Goal: Check status: Check status

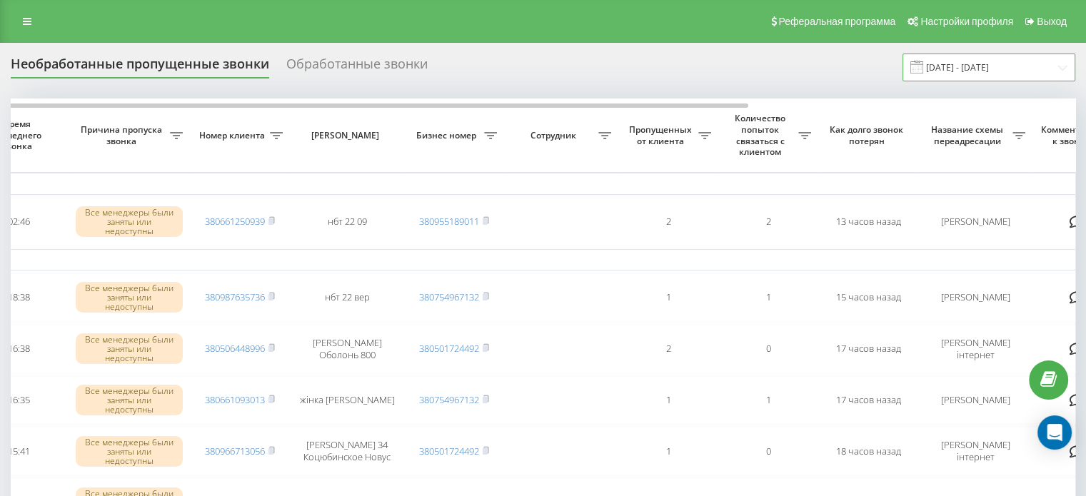
click at [992, 64] on input "[DATE] - [DATE]" at bounding box center [989, 68] width 173 height 28
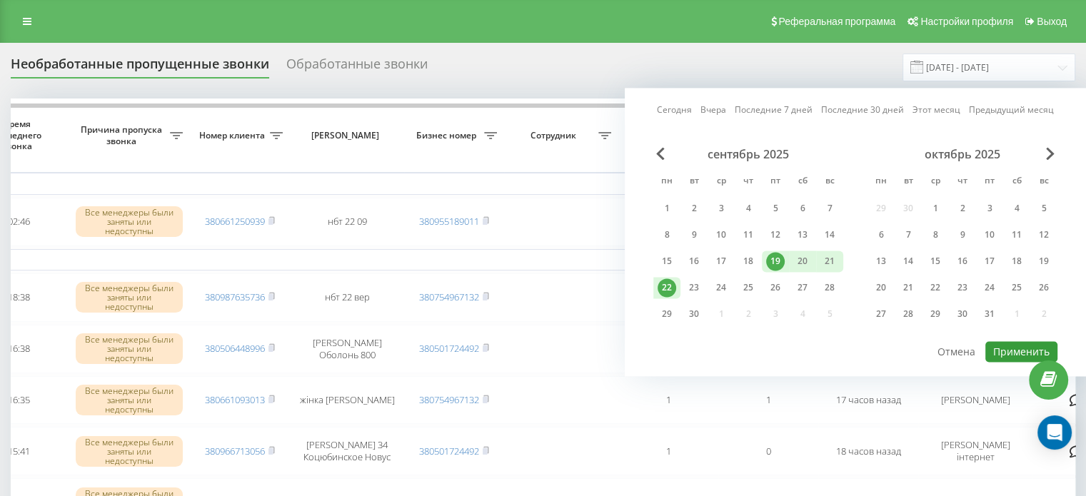
drag, startPoint x: 1008, startPoint y: 351, endPoint x: 983, endPoint y: 350, distance: 25.0
click at [1008, 350] on button "Применить" at bounding box center [1022, 351] width 72 height 21
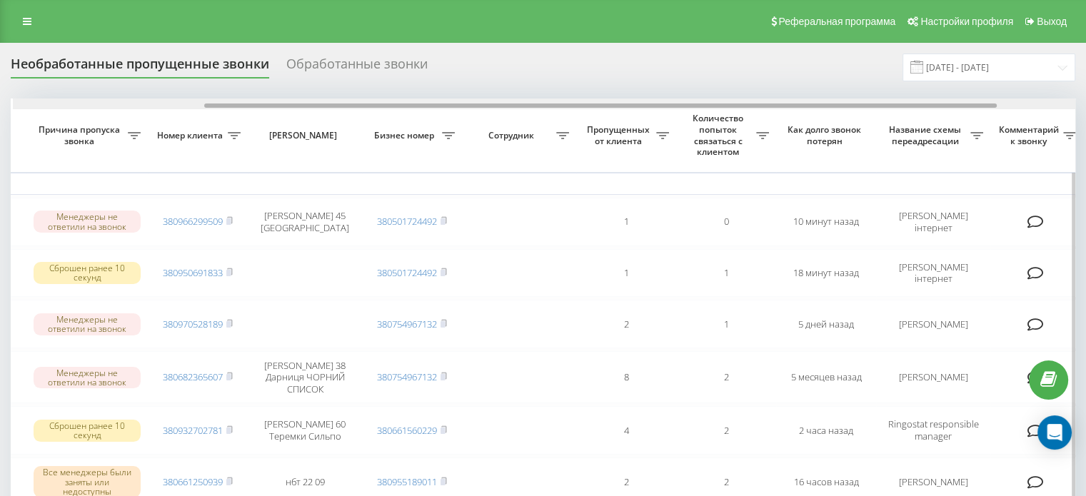
scroll to position [0, 254]
drag, startPoint x: 228, startPoint y: 104, endPoint x: 417, endPoint y: 105, distance: 189.3
click at [417, 105] on div at bounding box center [602, 106] width 793 height 4
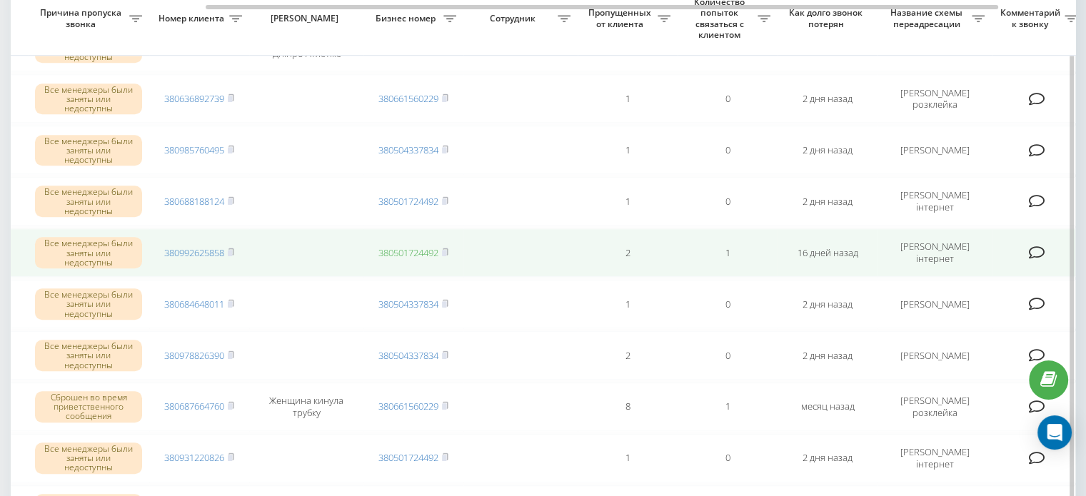
scroll to position [1053, 0]
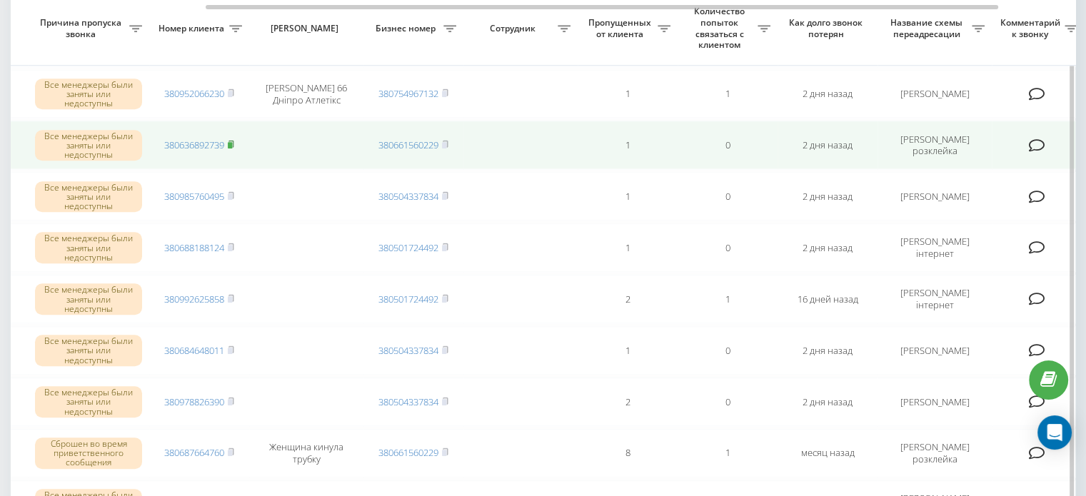
click at [232, 141] on icon at bounding box center [231, 144] width 5 height 6
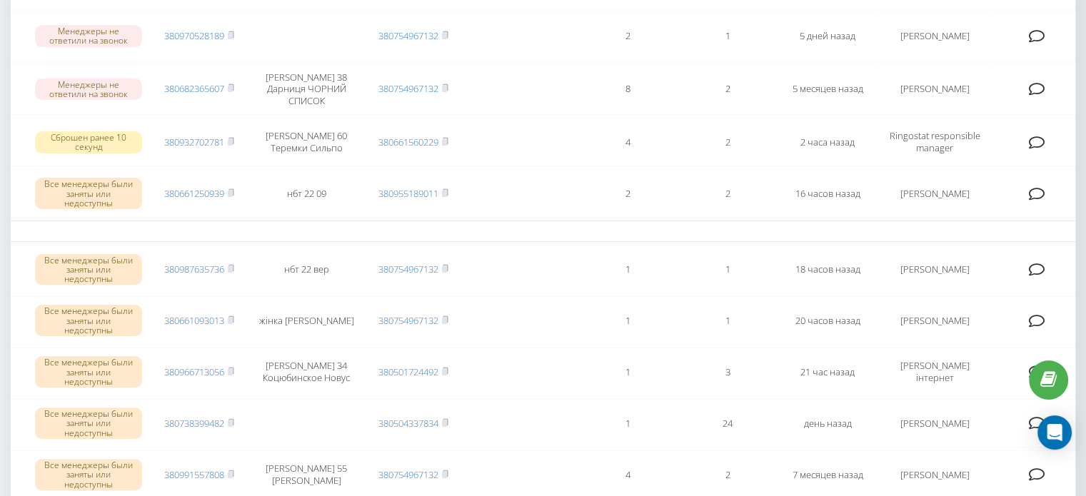
scroll to position [0, 0]
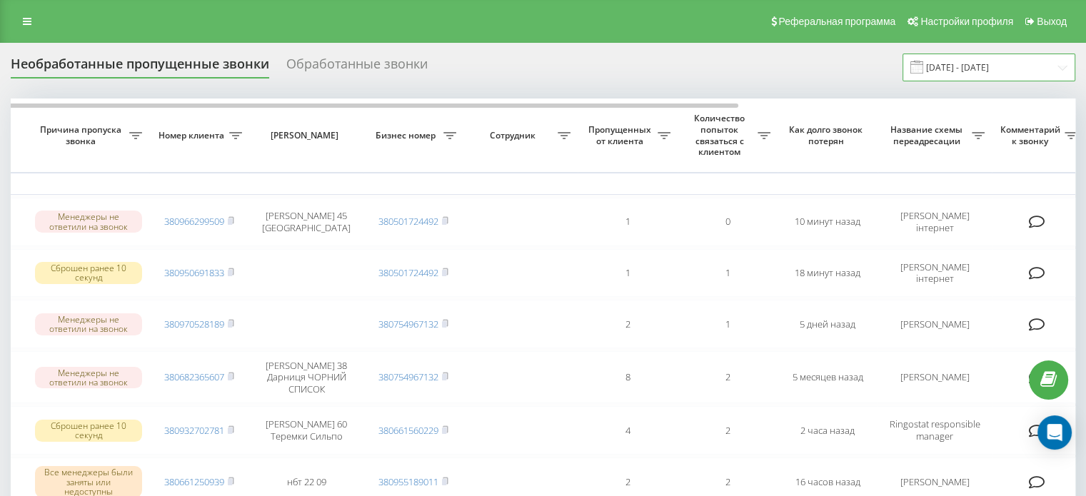
click at [998, 62] on input "[DATE] - [DATE]" at bounding box center [989, 68] width 173 height 28
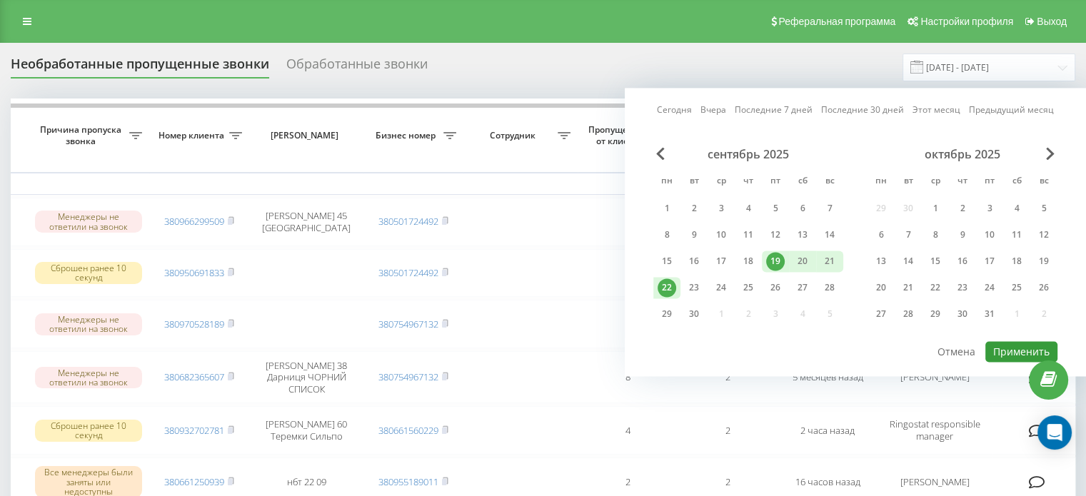
click at [1005, 348] on button "Применить" at bounding box center [1022, 351] width 72 height 21
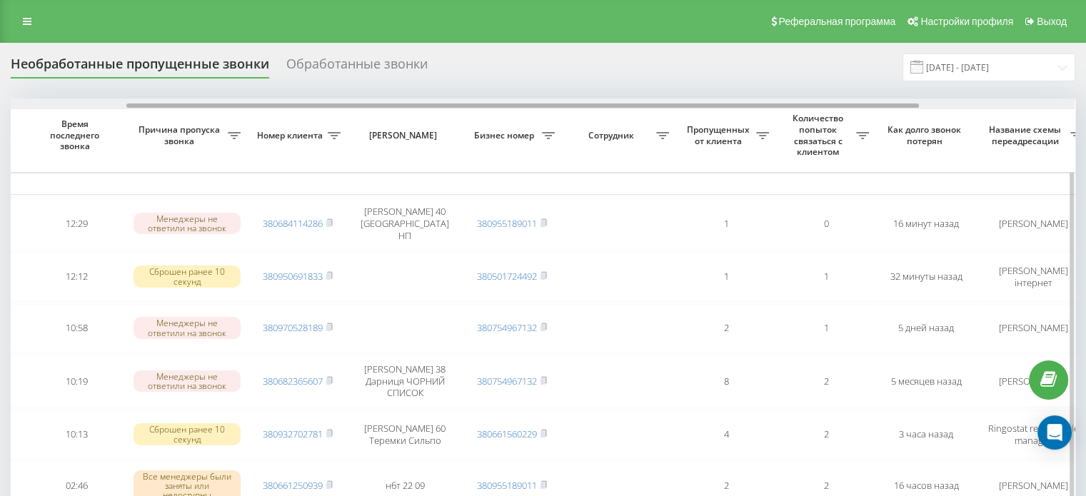
scroll to position [0, 169]
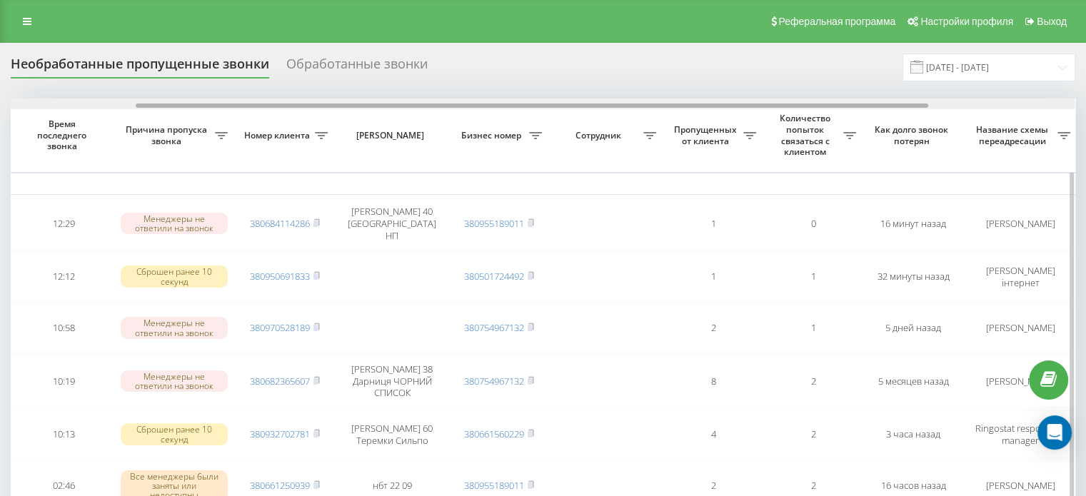
drag, startPoint x: 494, startPoint y: 106, endPoint x: 620, endPoint y: 108, distance: 125.7
click at [620, 108] on div at bounding box center [543, 104] width 1064 height 11
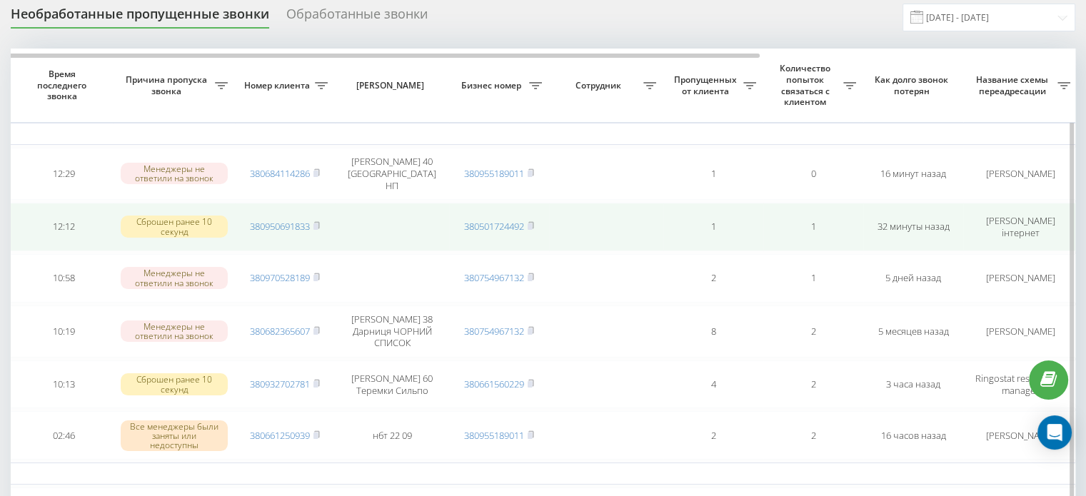
scroll to position [143, 0]
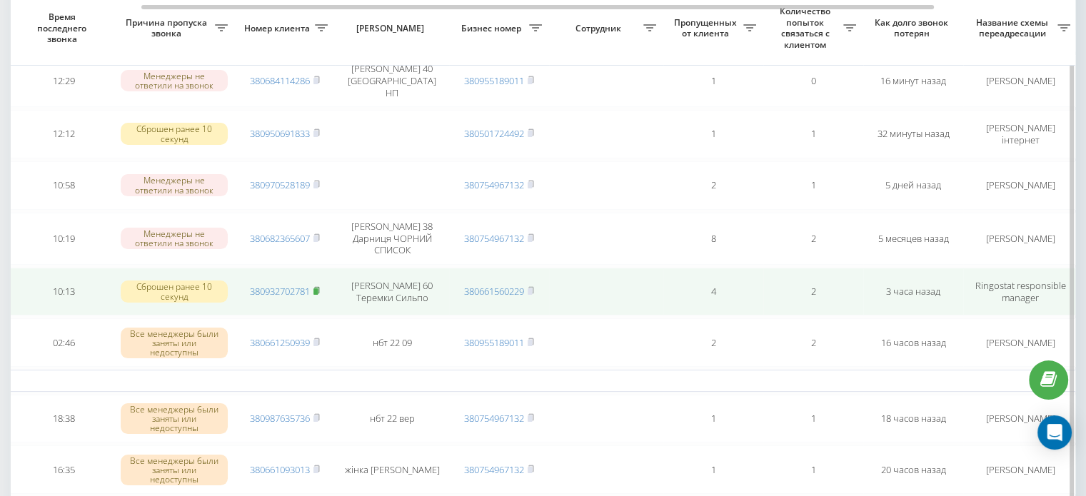
click at [318, 289] on rect at bounding box center [316, 292] width 4 height 6
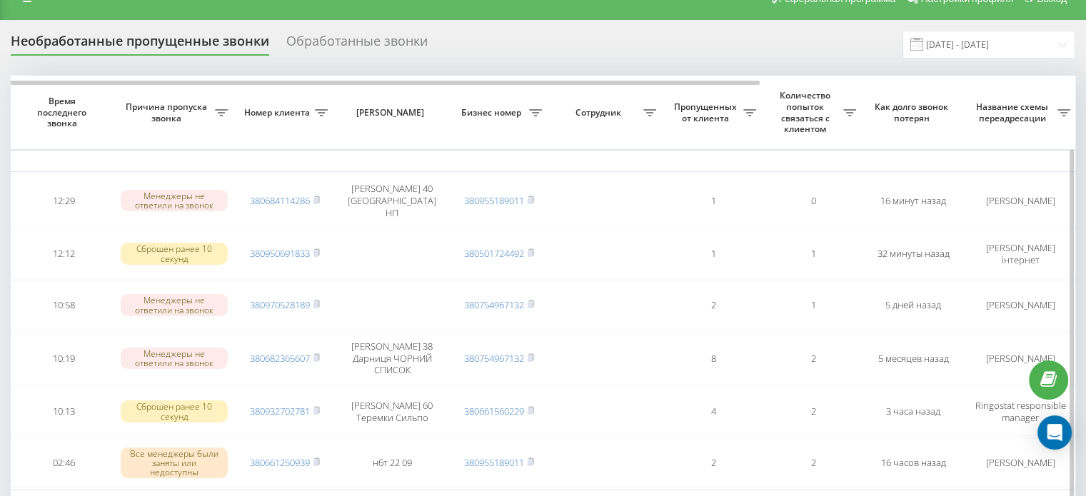
scroll to position [0, 0]
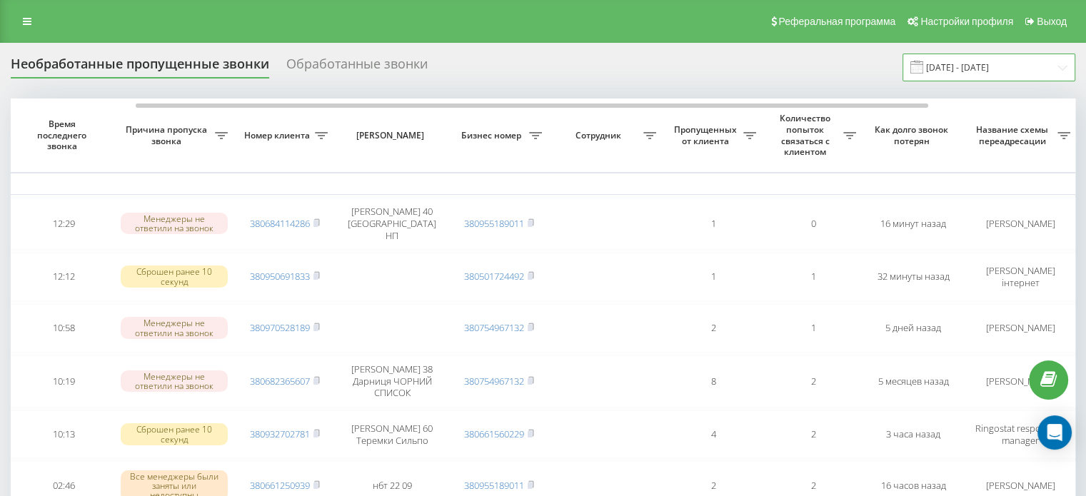
drag, startPoint x: 971, startPoint y: 66, endPoint x: 968, endPoint y: 77, distance: 11.8
click at [971, 65] on input "[DATE] - [DATE]" at bounding box center [989, 68] width 173 height 28
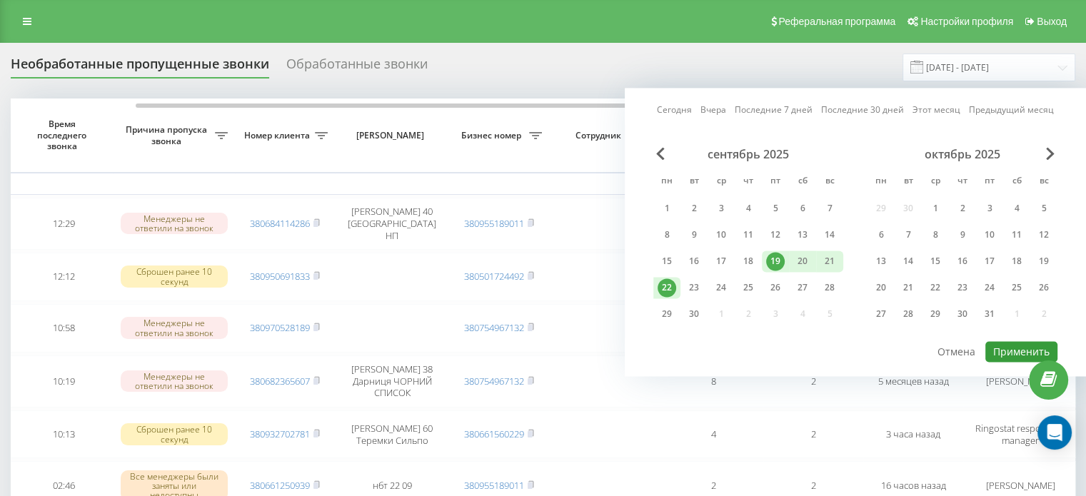
click at [1006, 348] on button "Применить" at bounding box center [1022, 351] width 72 height 21
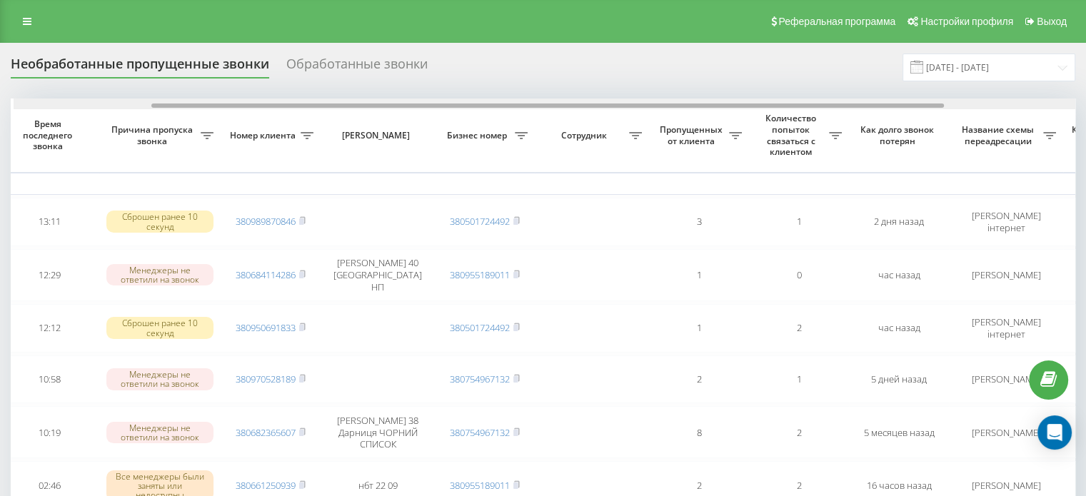
scroll to position [0, 186]
drag, startPoint x: 607, startPoint y: 105, endPoint x: 746, endPoint y: 112, distance: 139.4
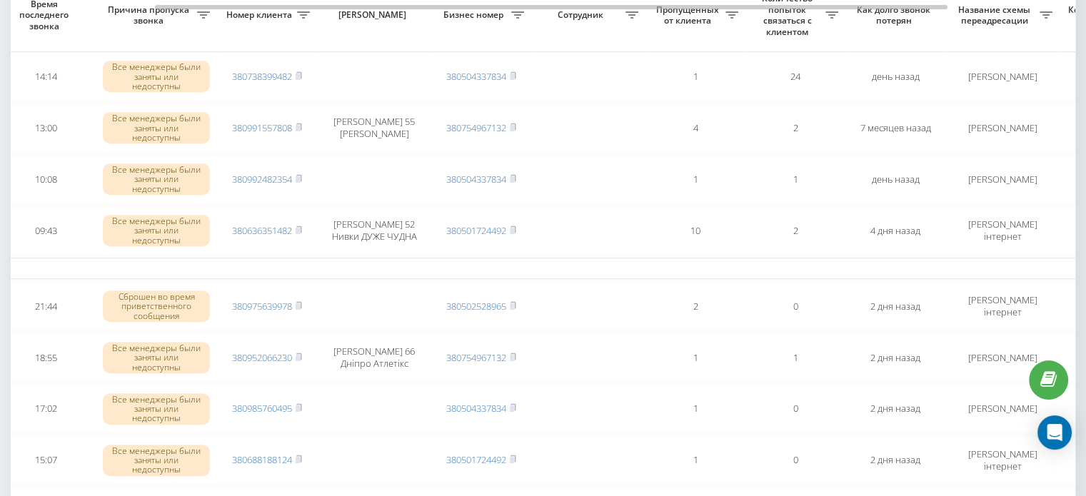
scroll to position [643, 0]
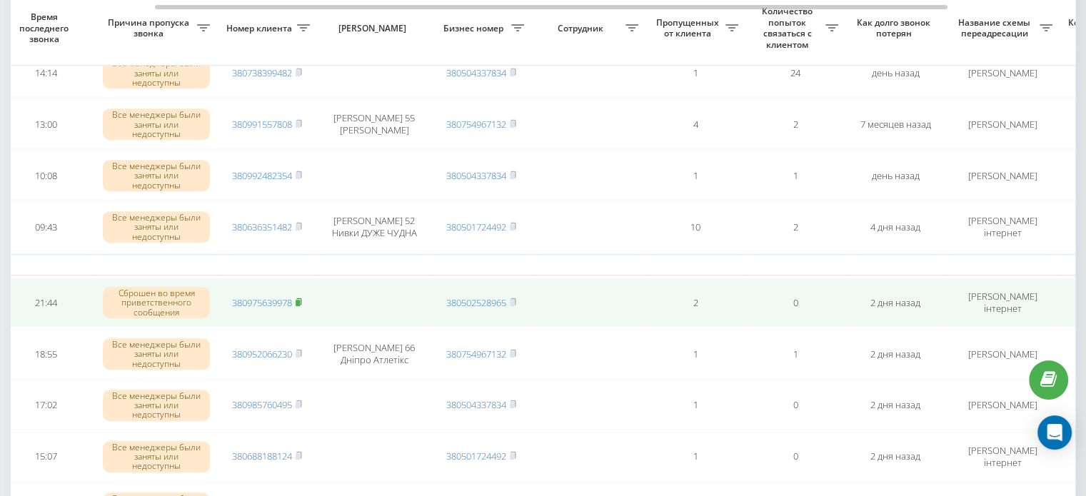
click at [297, 298] on icon at bounding box center [299, 302] width 6 height 9
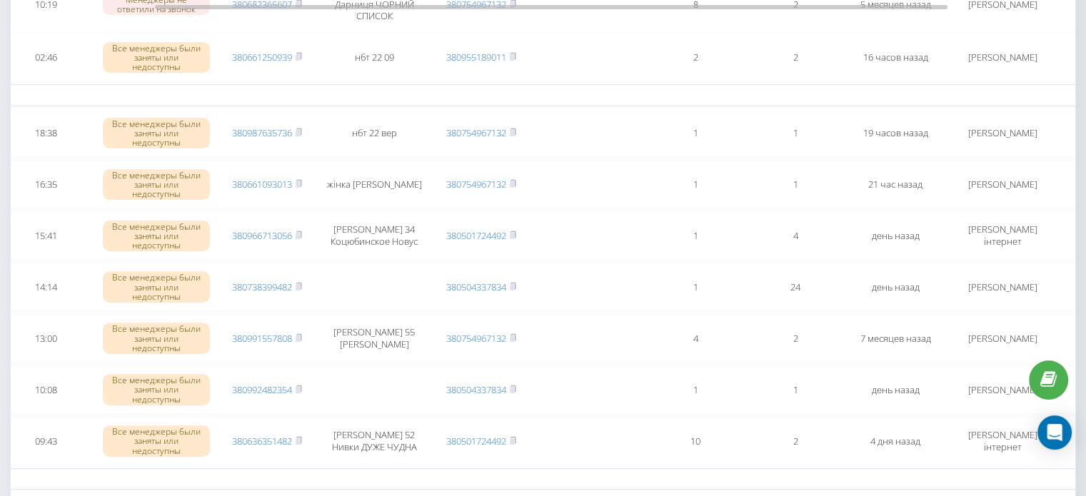
scroll to position [0, 0]
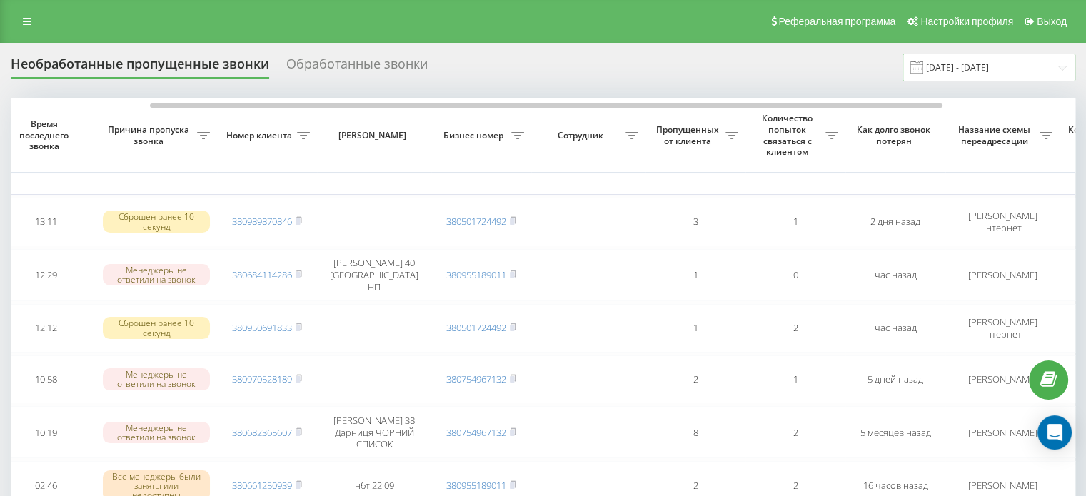
click at [960, 69] on input "[DATE] - [DATE]" at bounding box center [989, 68] width 173 height 28
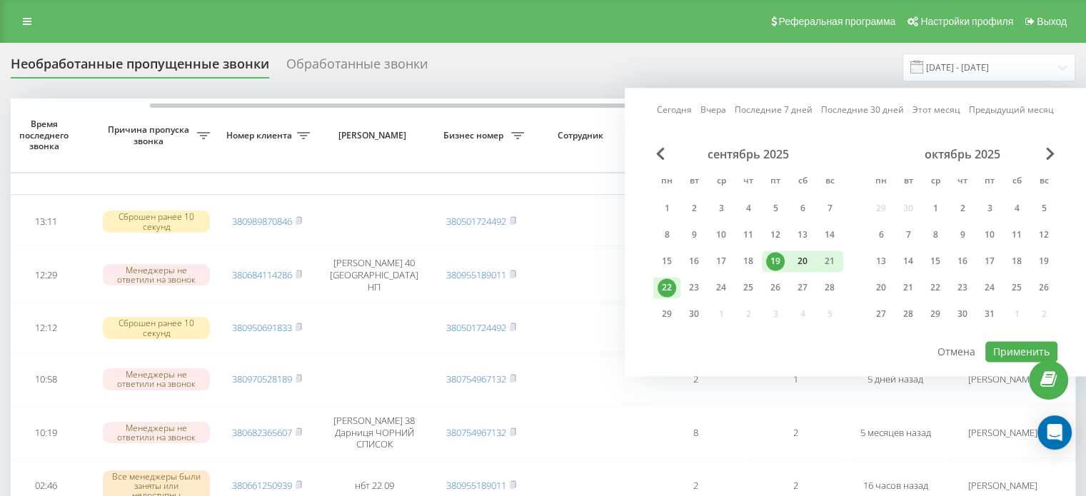
click at [802, 264] on div "20" at bounding box center [802, 261] width 19 height 19
click at [671, 291] on div "22" at bounding box center [667, 288] width 19 height 19
click at [1035, 348] on button "Применить" at bounding box center [1022, 351] width 72 height 21
type input "[DATE] - [DATE]"
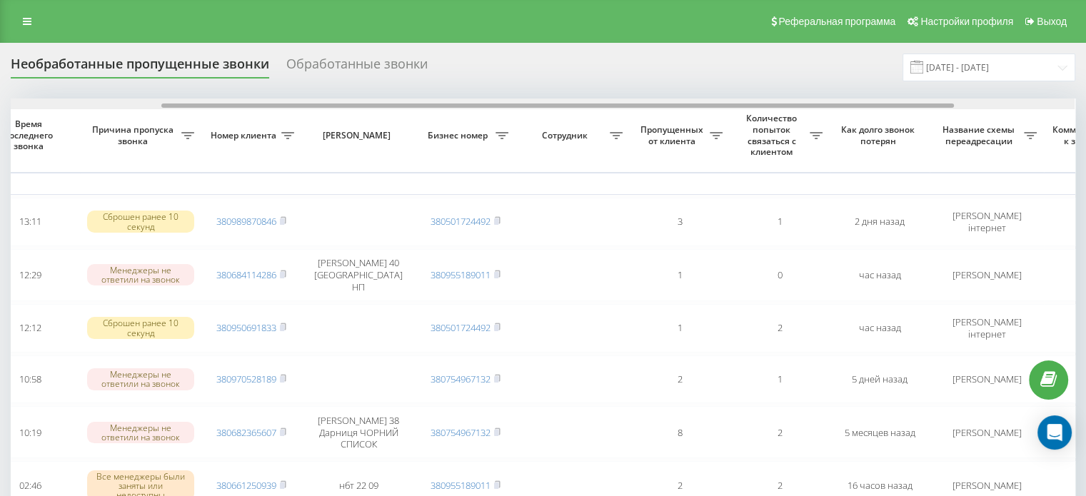
scroll to position [0, 206]
drag, startPoint x: 543, startPoint y: 104, endPoint x: 681, endPoint y: 105, distance: 137.8
click at [681, 105] on div at bounding box center [561, 106] width 793 height 4
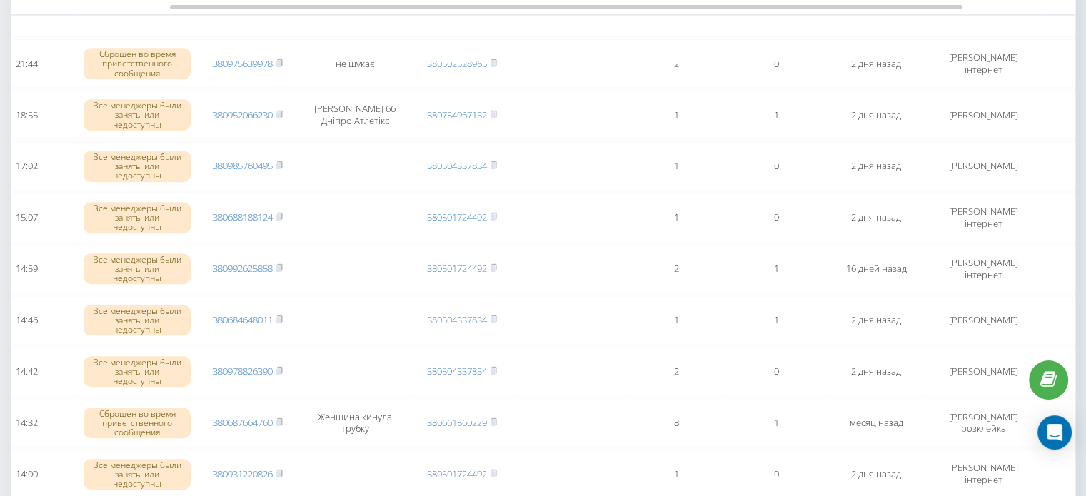
scroll to position [786, 0]
